Goal: Information Seeking & Learning: Learn about a topic

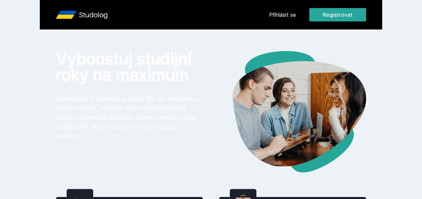
click at [281, 12] on link "Přihlásit se" at bounding box center [282, 15] width 27 height 8
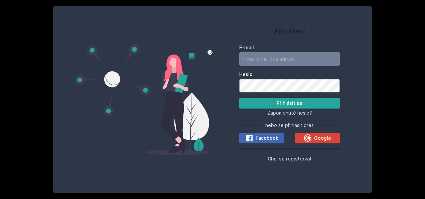
click at [259, 62] on input "E-mail" at bounding box center [289, 58] width 101 height 13
type input "[EMAIL_ADDRESS][DOMAIN_NAME]"
click at [239, 98] on button "Přihlásit se" at bounding box center [289, 103] width 101 height 11
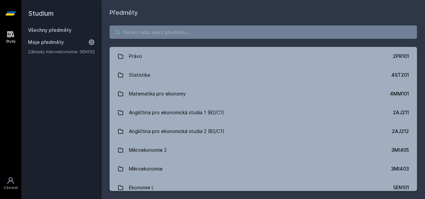
click at [169, 31] on input "search" at bounding box center [264, 31] width 308 height 13
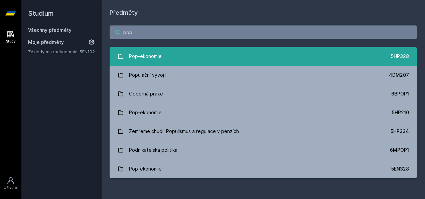
type input "pop"
click at [193, 50] on link "Pop-ekonomie 5HP328" at bounding box center [264, 56] width 308 height 19
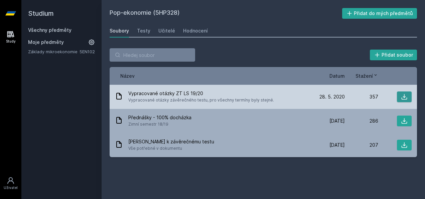
click at [402, 97] on icon at bounding box center [404, 96] width 7 height 7
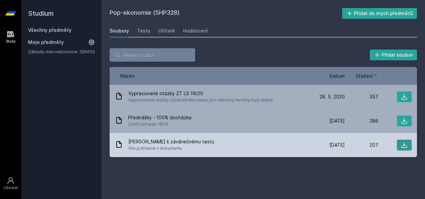
click at [403, 146] on icon at bounding box center [404, 144] width 7 height 7
